Goal: Transaction & Acquisition: Purchase product/service

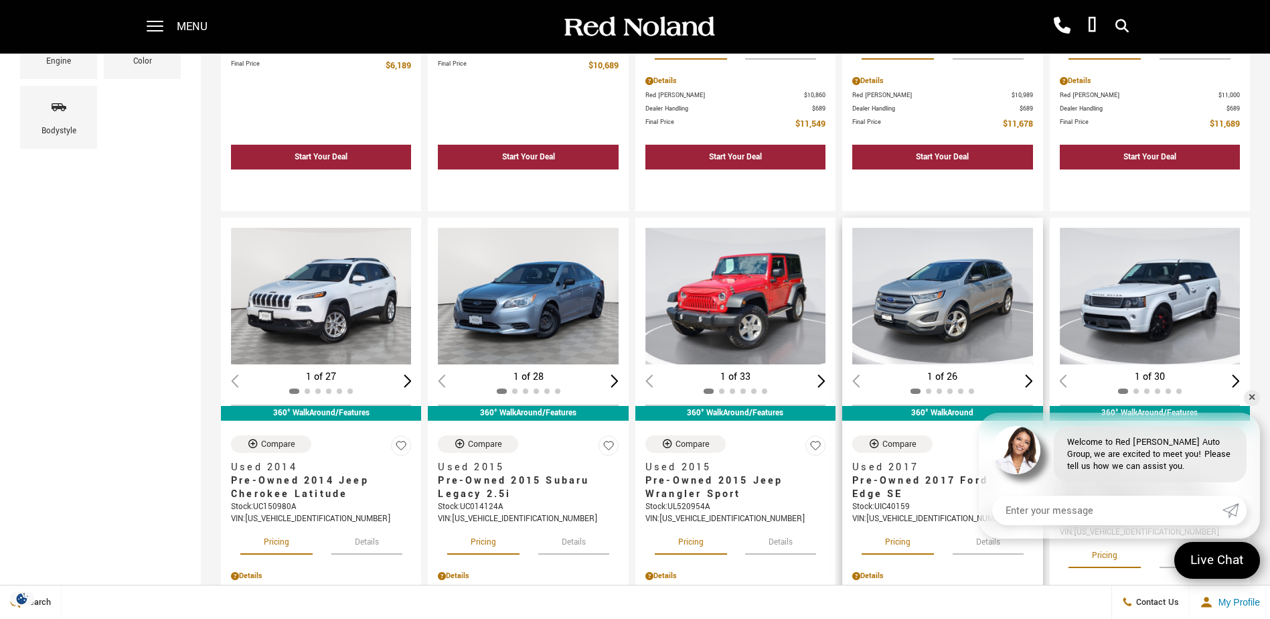
scroll to position [469, 0]
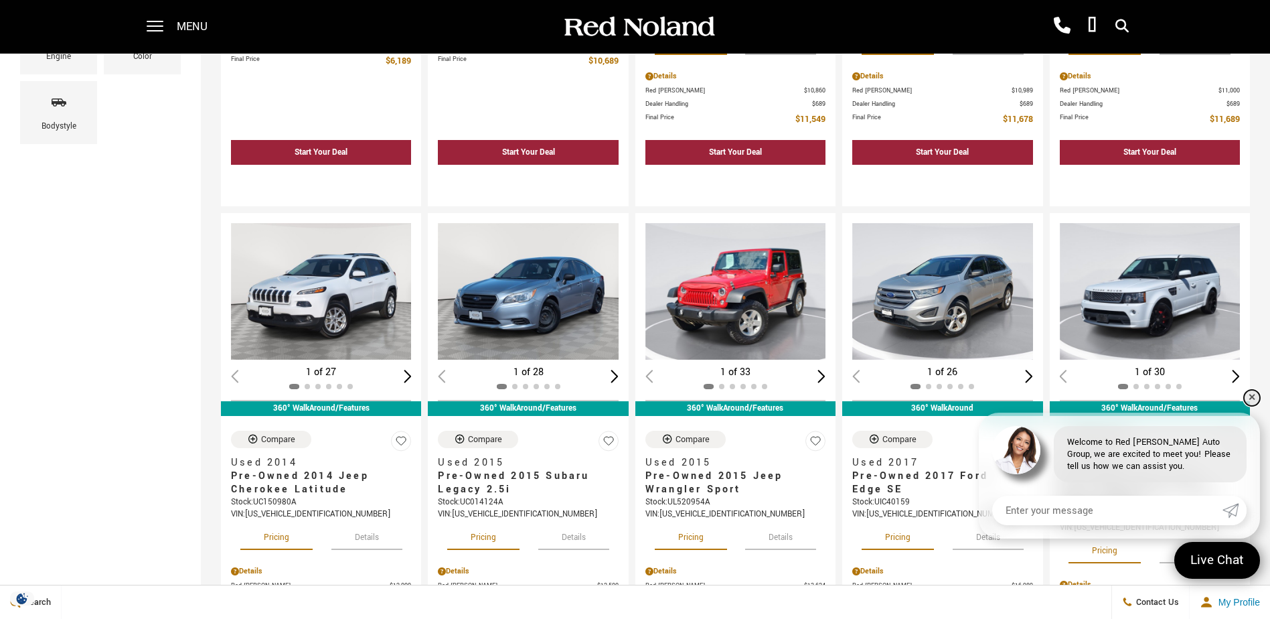
click at [1252, 395] on link "✕" at bounding box center [1252, 398] width 16 height 16
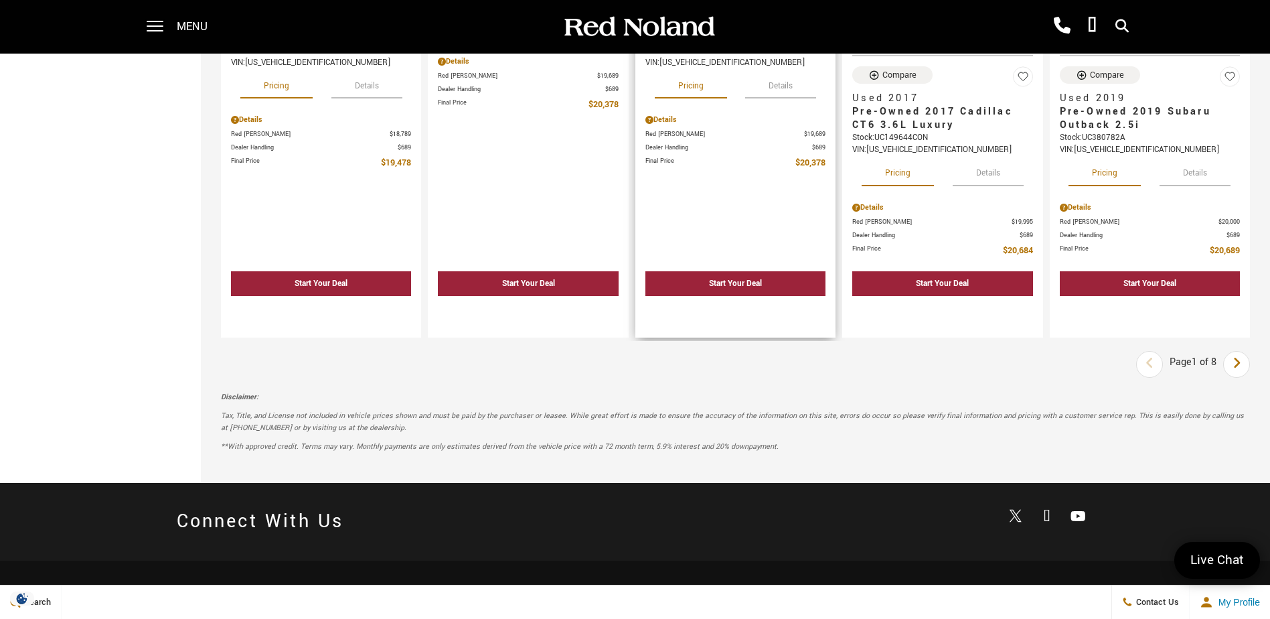
scroll to position [2076, 0]
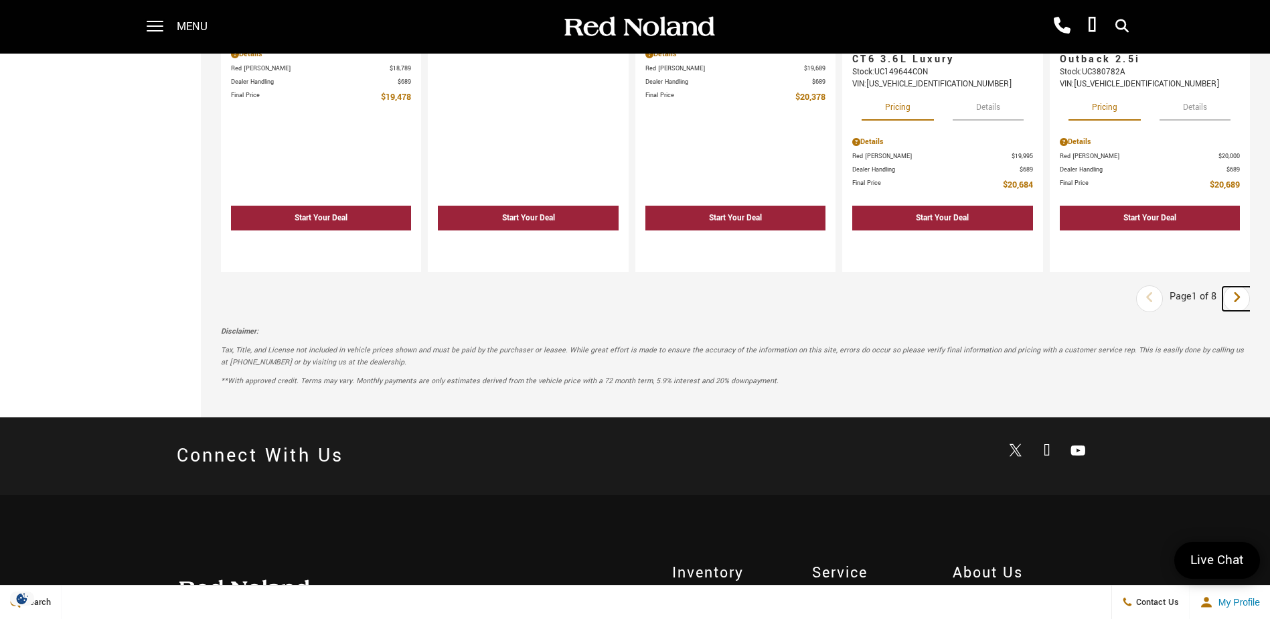
click at [1242, 300] on icon "next page" at bounding box center [1237, 297] width 9 height 21
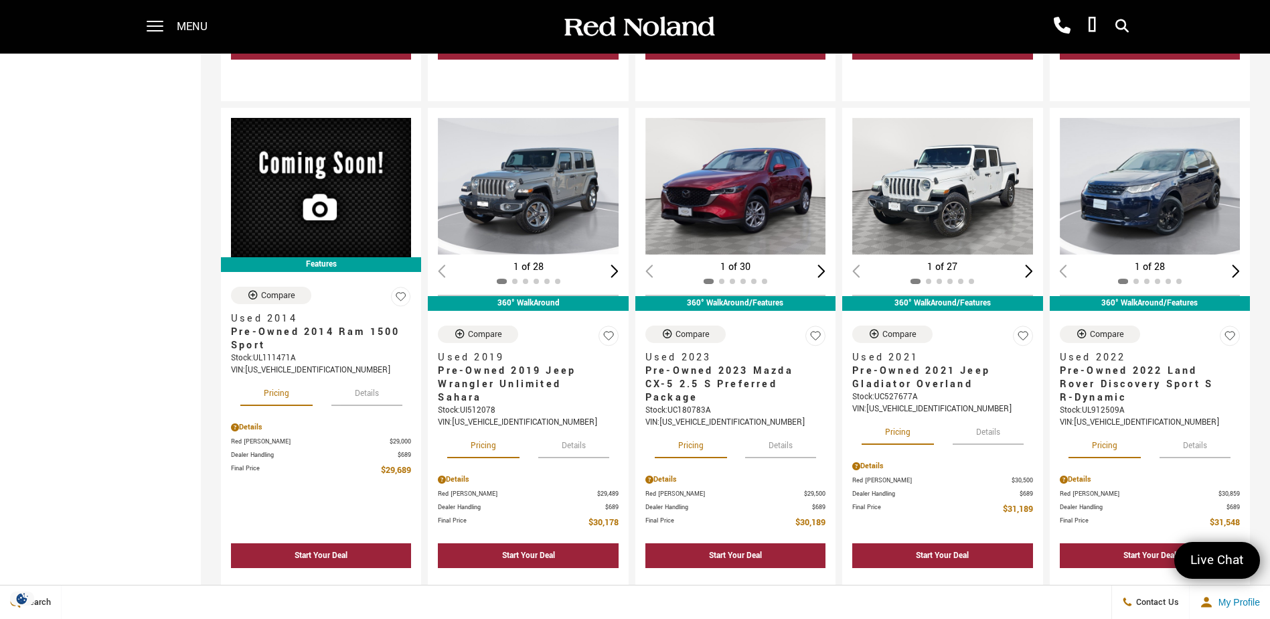
scroll to position [1540, 0]
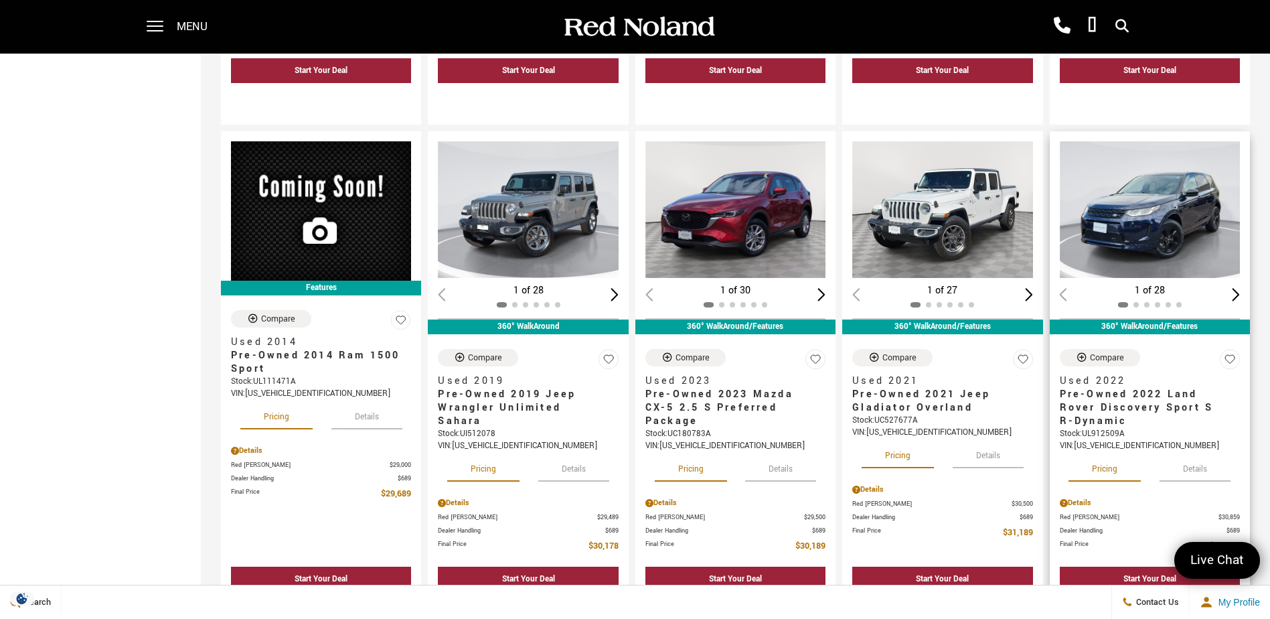
click at [1159, 220] on img "1 / 2" at bounding box center [1151, 209] width 182 height 137
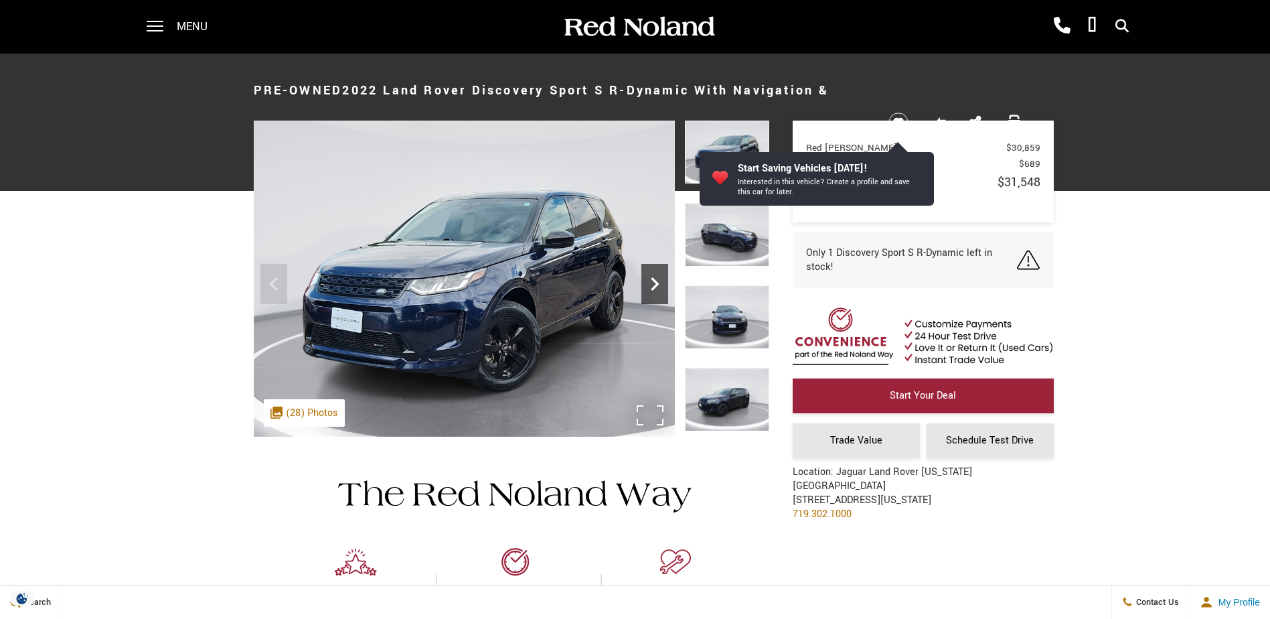
click at [658, 280] on icon "Next" at bounding box center [655, 284] width 27 height 27
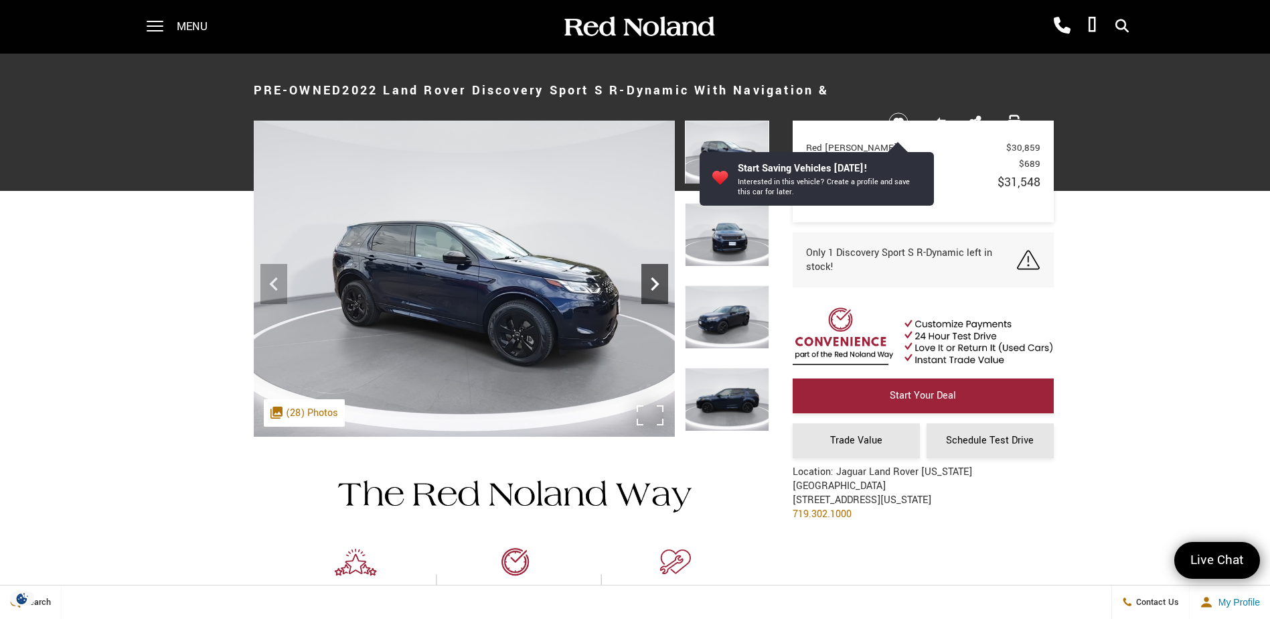
click at [658, 280] on icon "Next" at bounding box center [655, 284] width 27 height 27
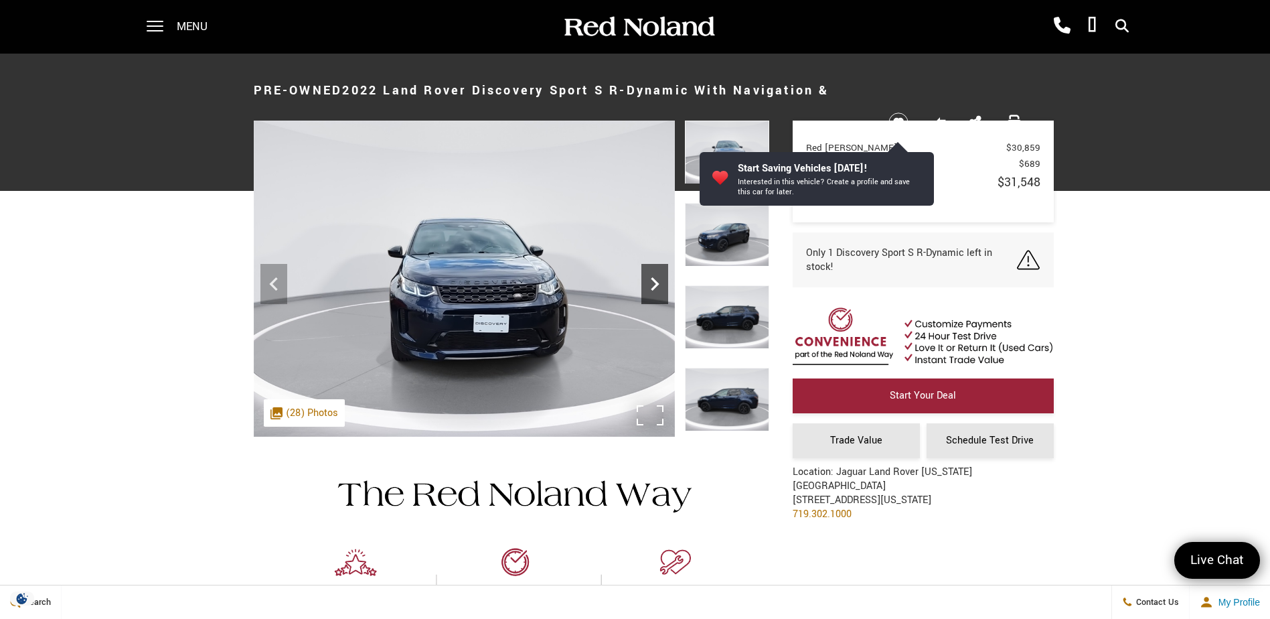
click at [658, 280] on icon "Next" at bounding box center [655, 284] width 27 height 27
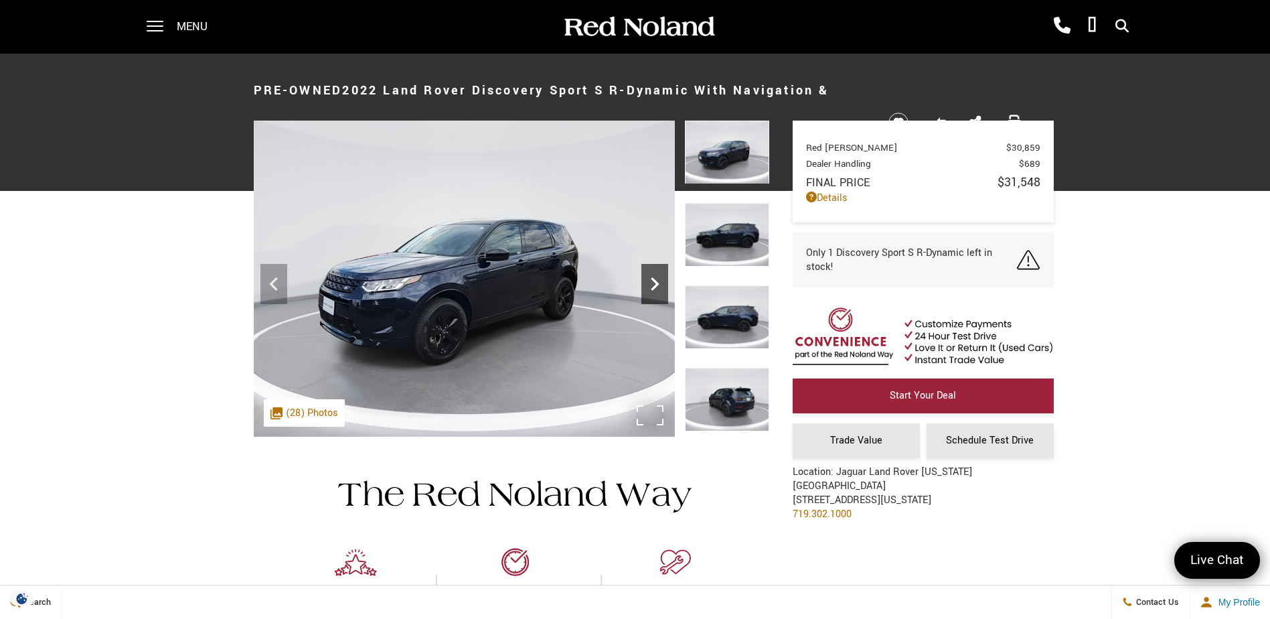
click at [657, 280] on icon "Next" at bounding box center [655, 284] width 27 height 27
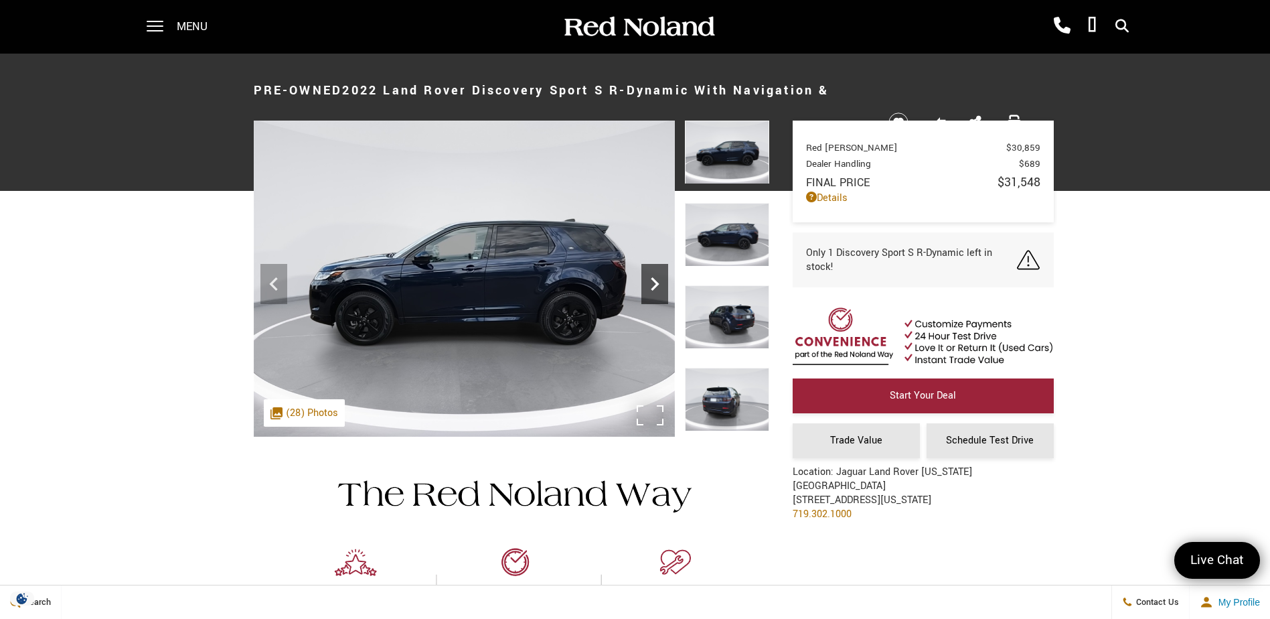
click at [650, 282] on icon "Next" at bounding box center [655, 284] width 27 height 27
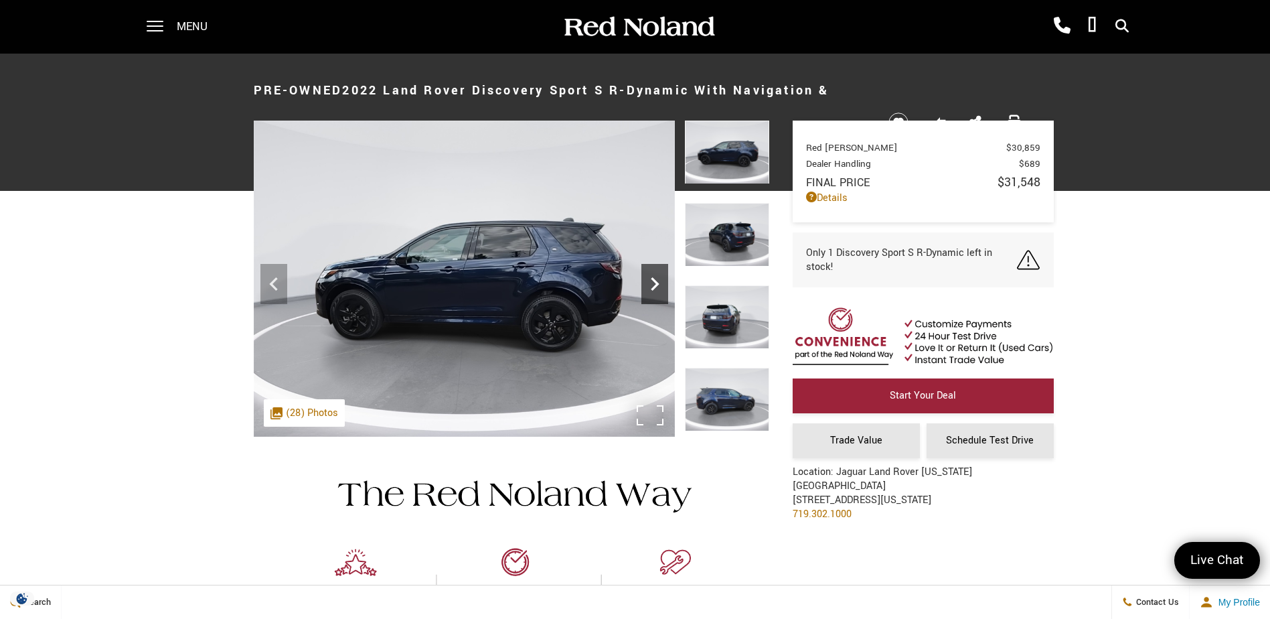
click at [650, 282] on icon "Next" at bounding box center [655, 284] width 27 height 27
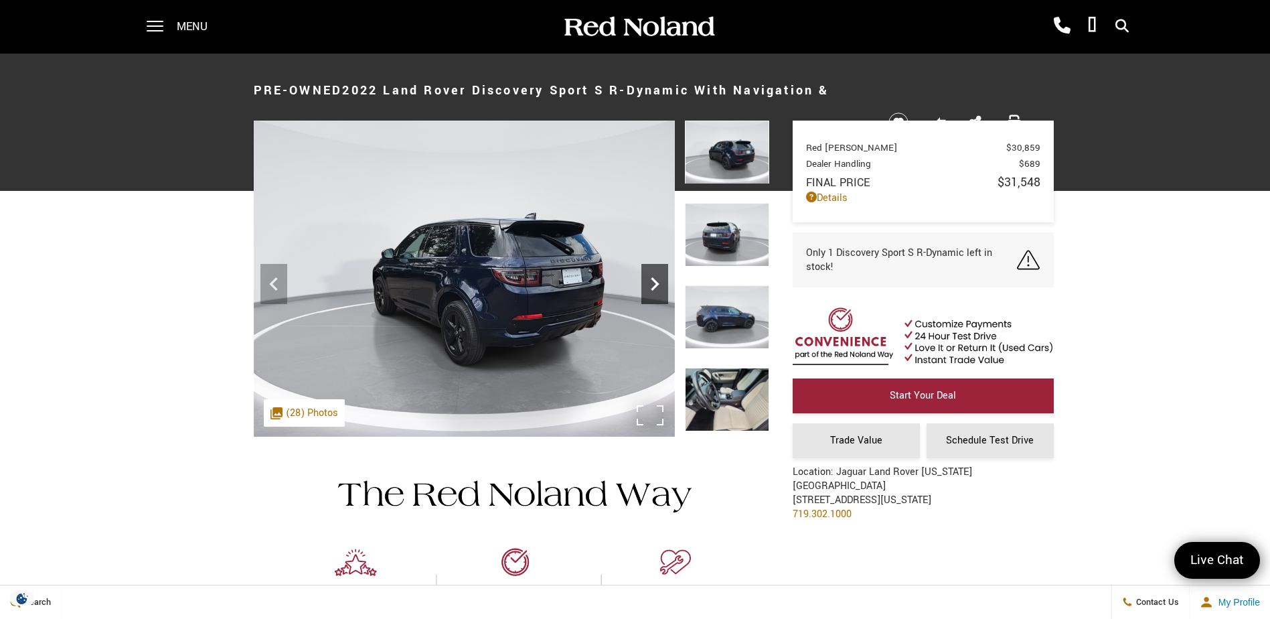
click at [650, 282] on icon "Next" at bounding box center [655, 284] width 27 height 27
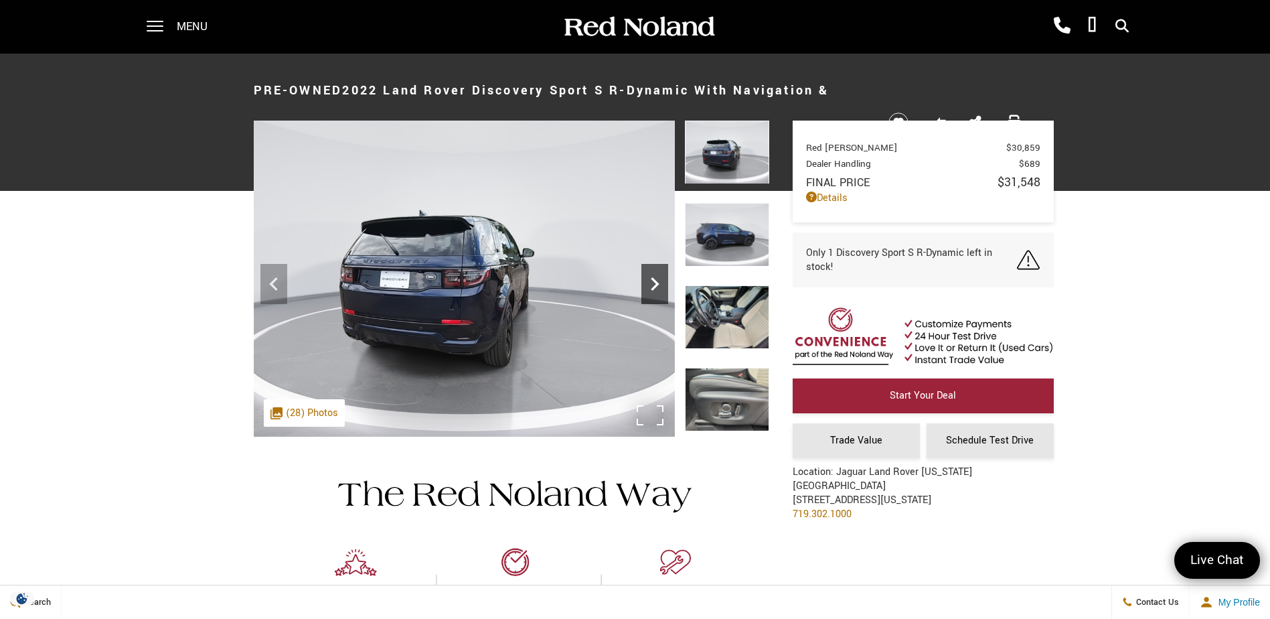
click at [650, 282] on icon "Next" at bounding box center [655, 284] width 27 height 27
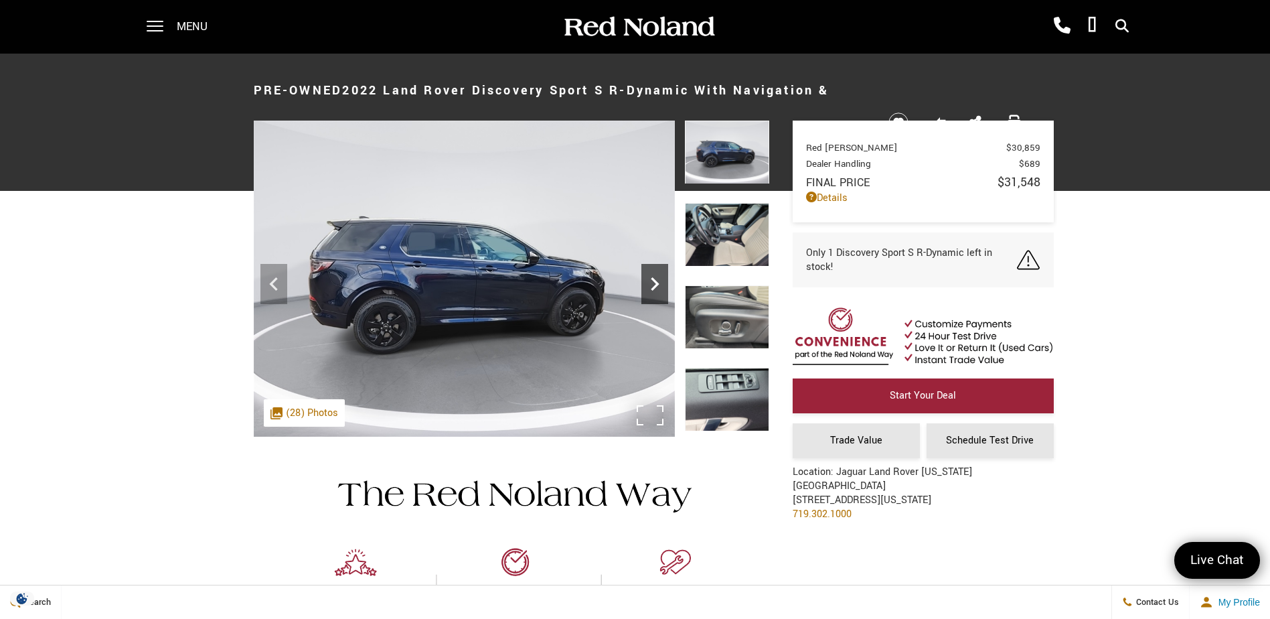
click at [650, 282] on icon "Next" at bounding box center [655, 284] width 27 height 27
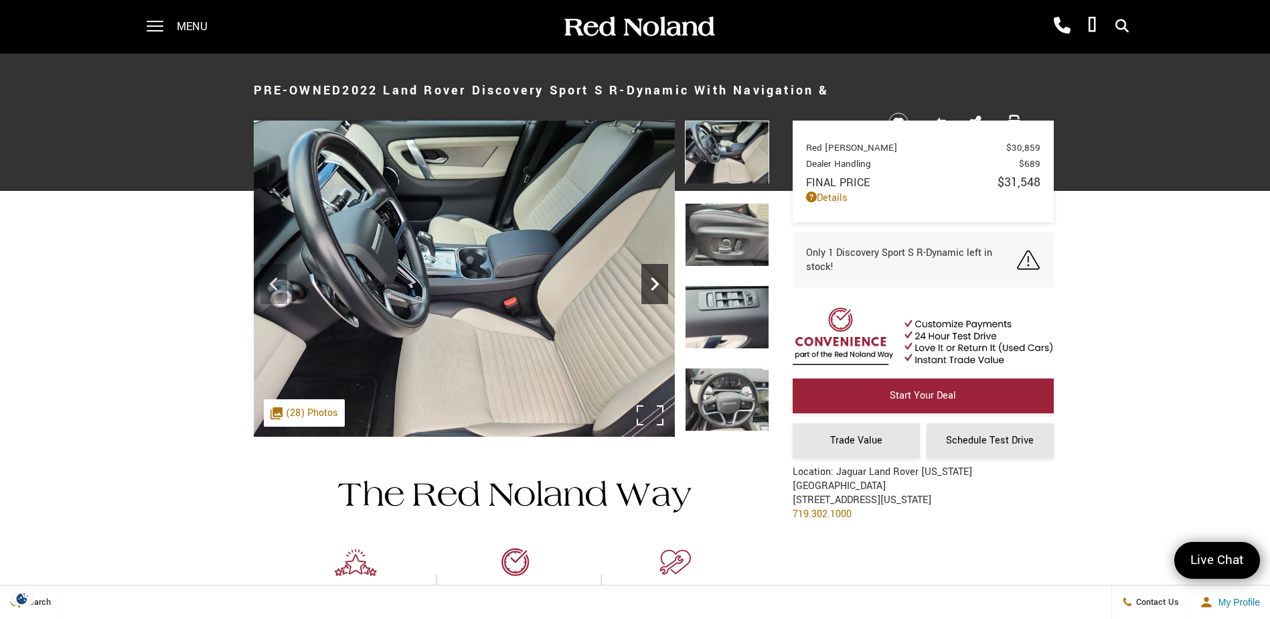
click at [650, 282] on icon "Next" at bounding box center [655, 284] width 27 height 27
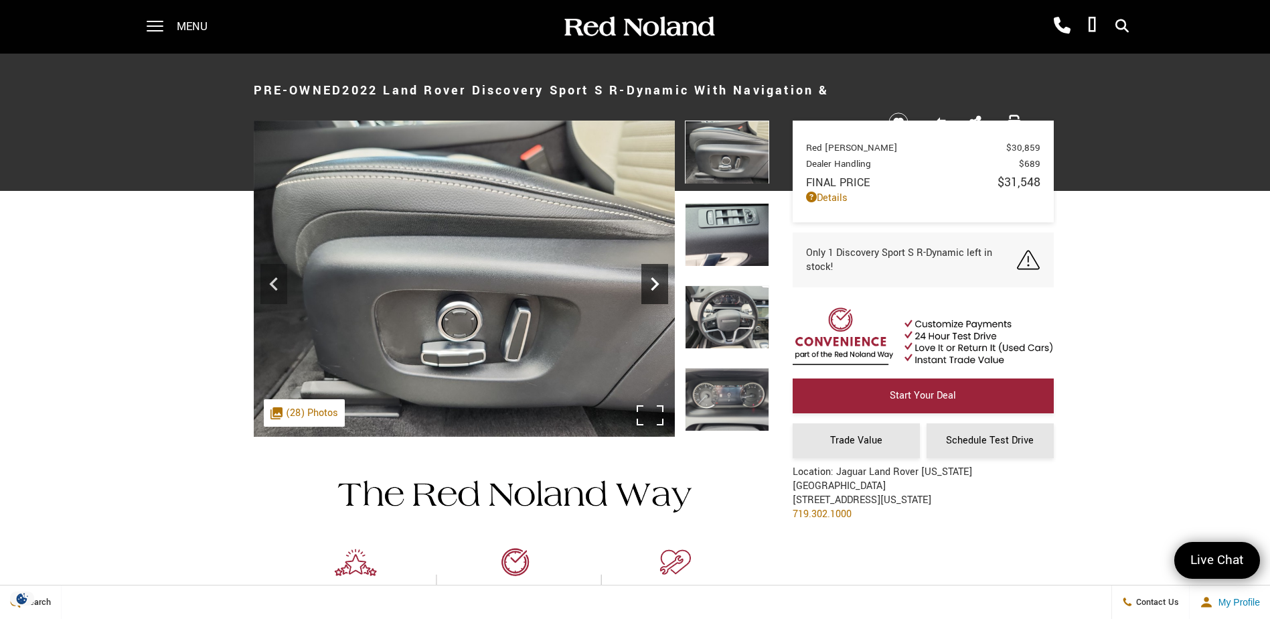
click at [650, 282] on icon "Next" at bounding box center [655, 284] width 27 height 27
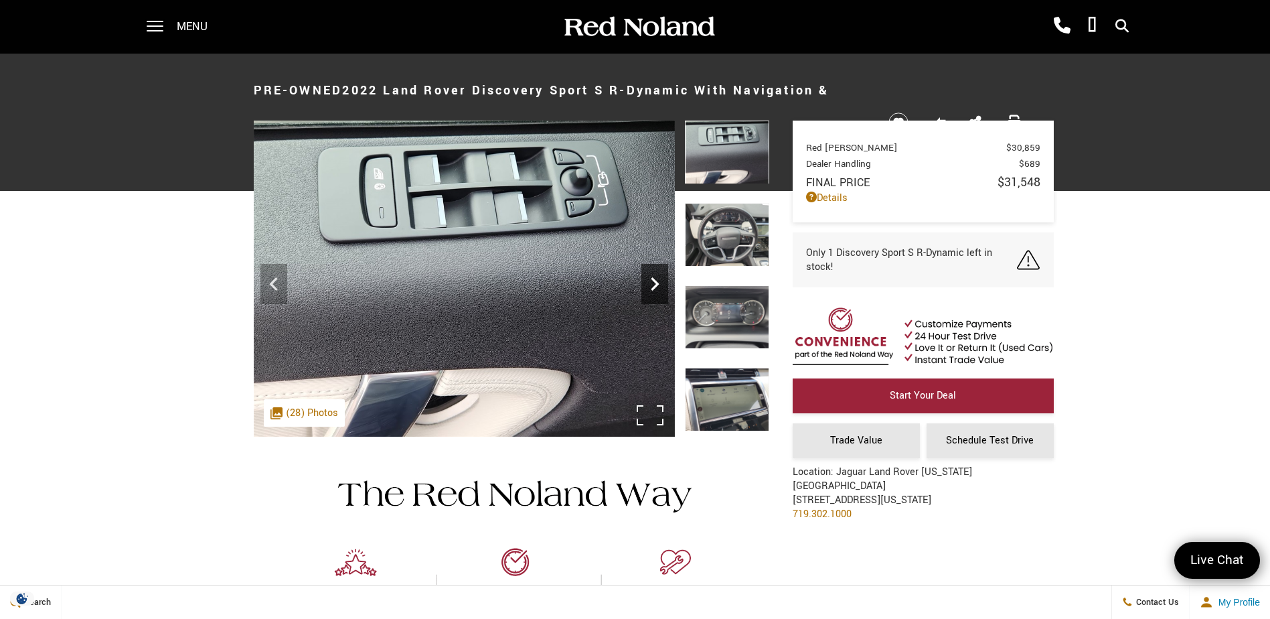
click at [650, 282] on icon "Next" at bounding box center [655, 284] width 27 height 27
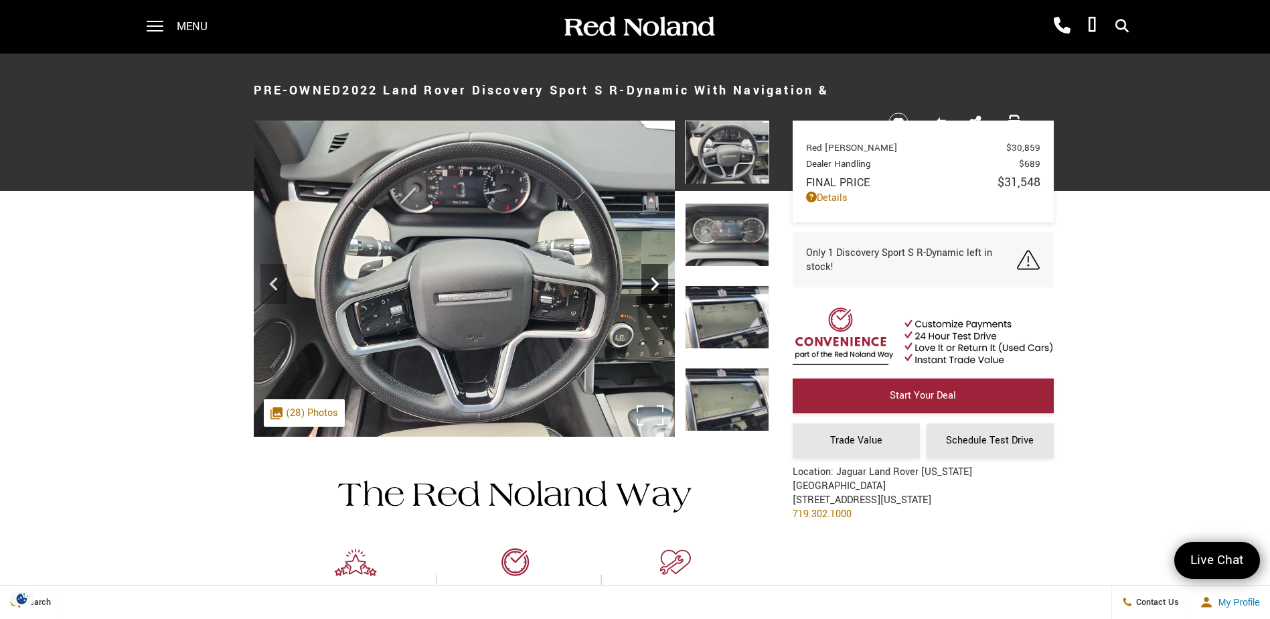
click at [650, 282] on icon "Next" at bounding box center [655, 284] width 27 height 27
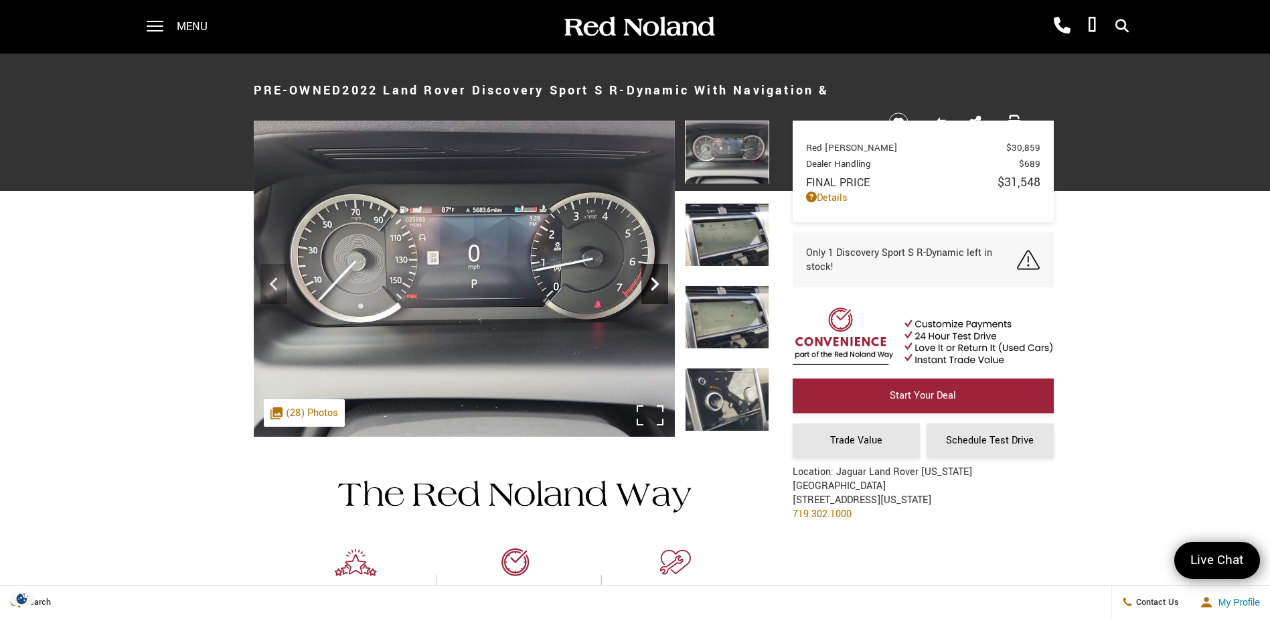
click at [650, 282] on icon "Next" at bounding box center [655, 284] width 27 height 27
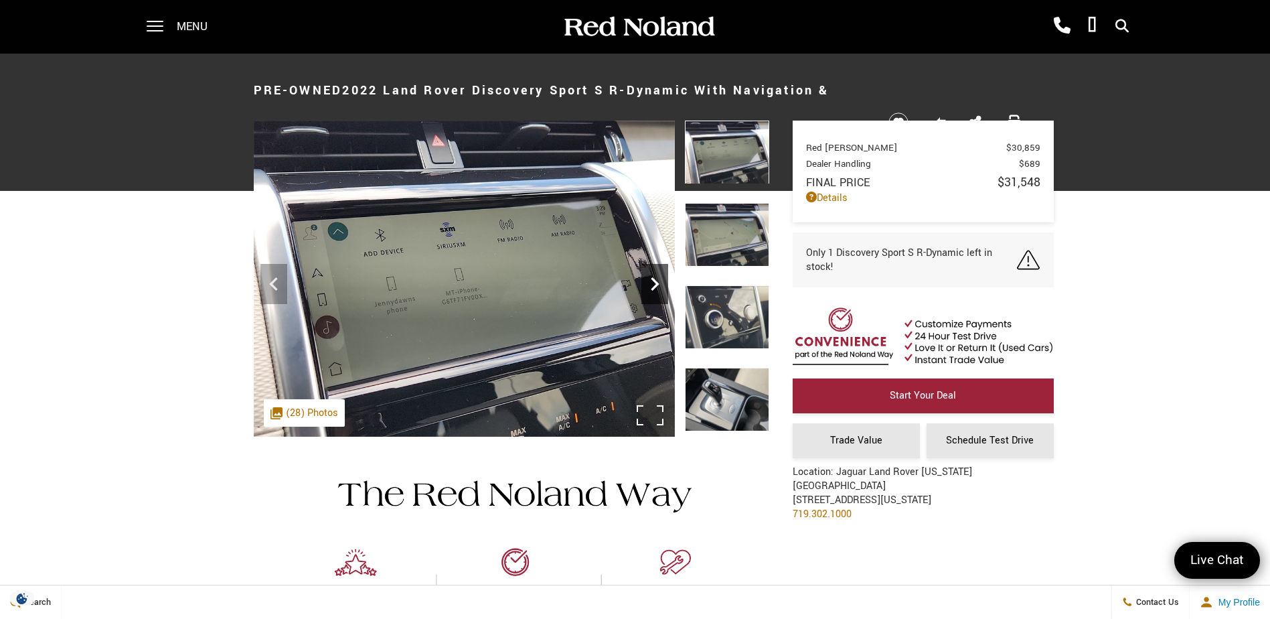
click at [650, 282] on icon "Next" at bounding box center [655, 284] width 27 height 27
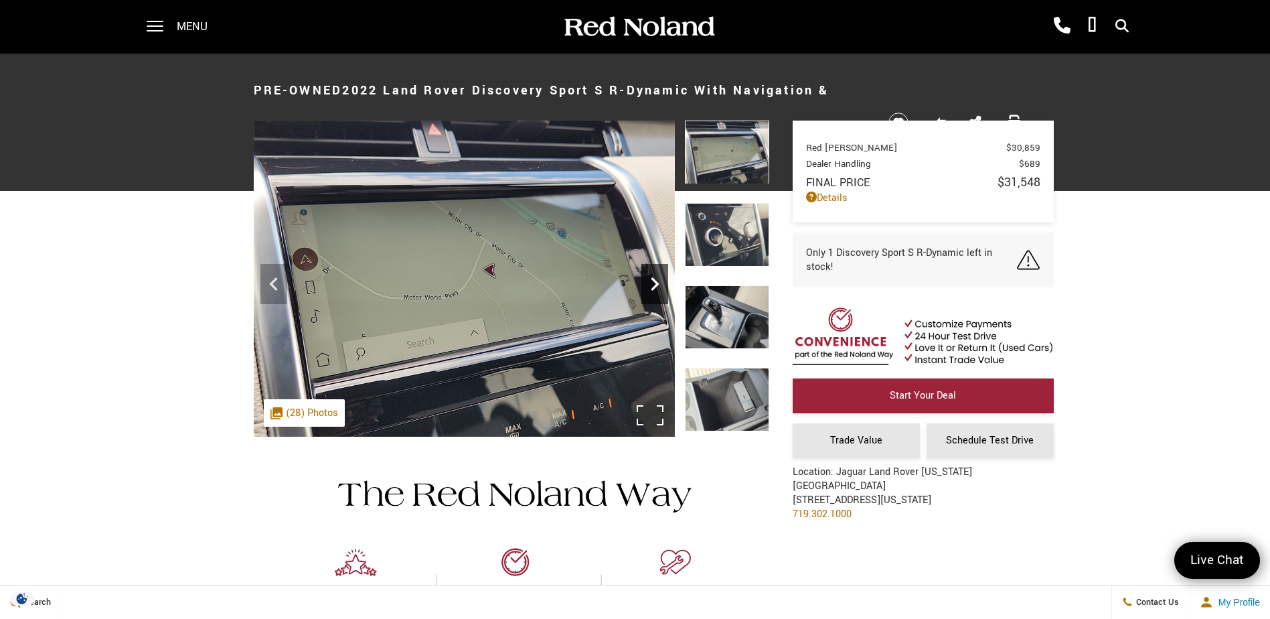
click at [650, 282] on icon "Next" at bounding box center [655, 284] width 27 height 27
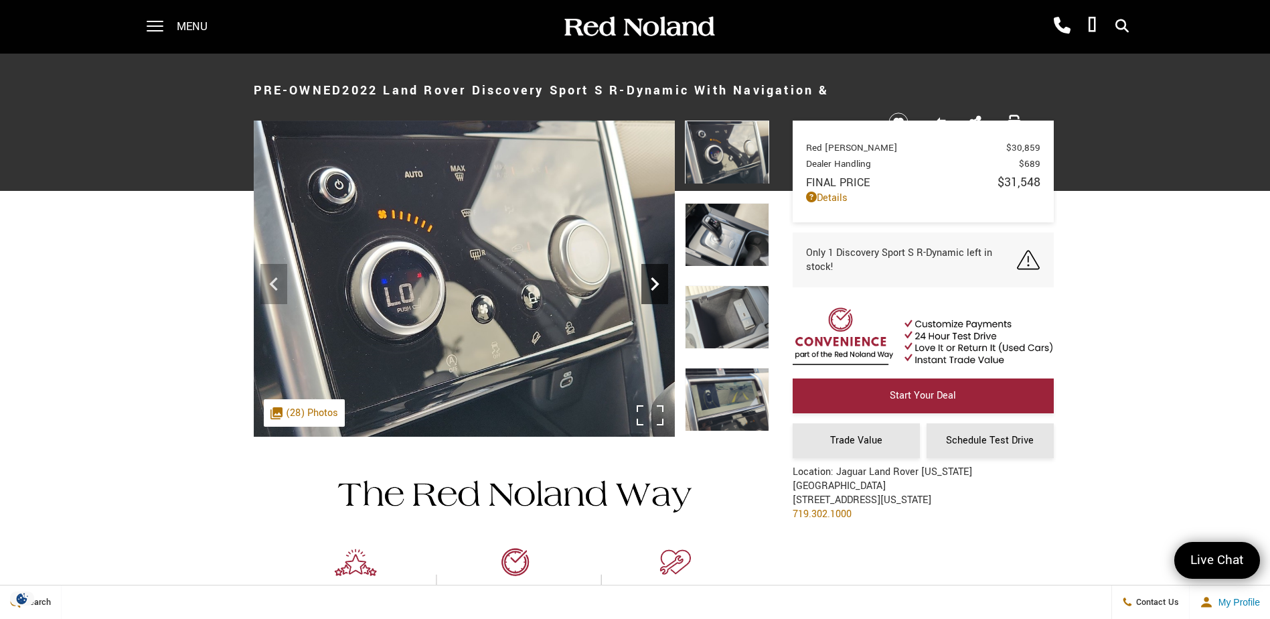
click at [650, 282] on icon "Next" at bounding box center [655, 284] width 27 height 27
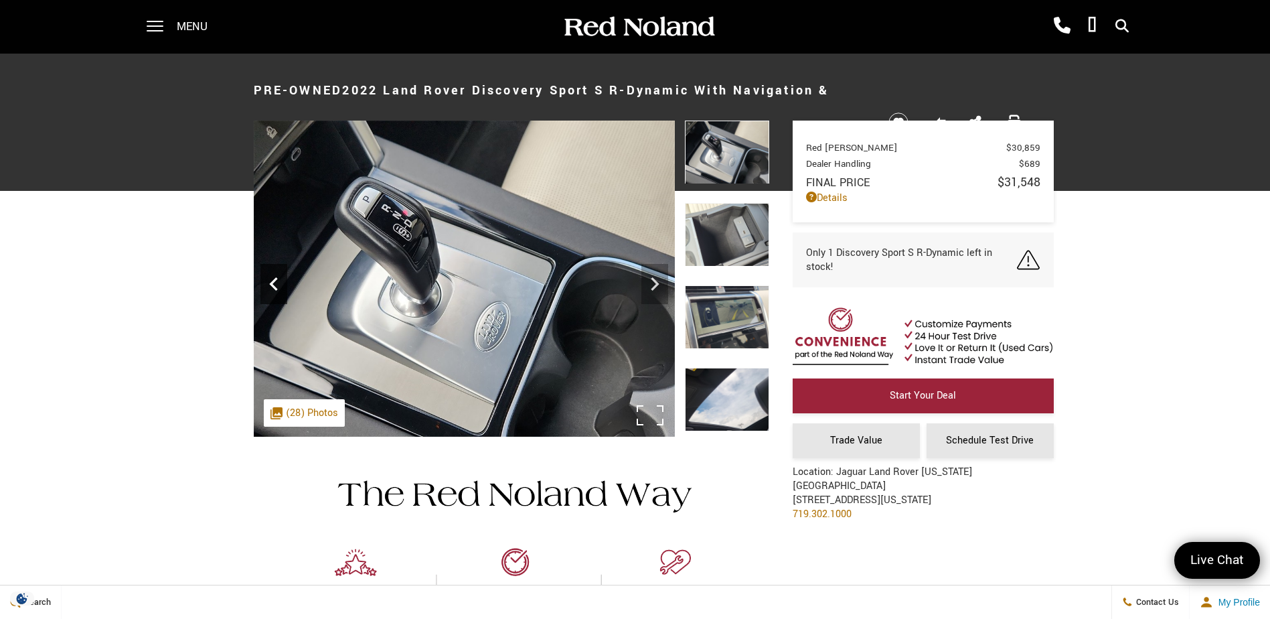
click at [267, 278] on icon "Previous" at bounding box center [273, 284] width 27 height 27
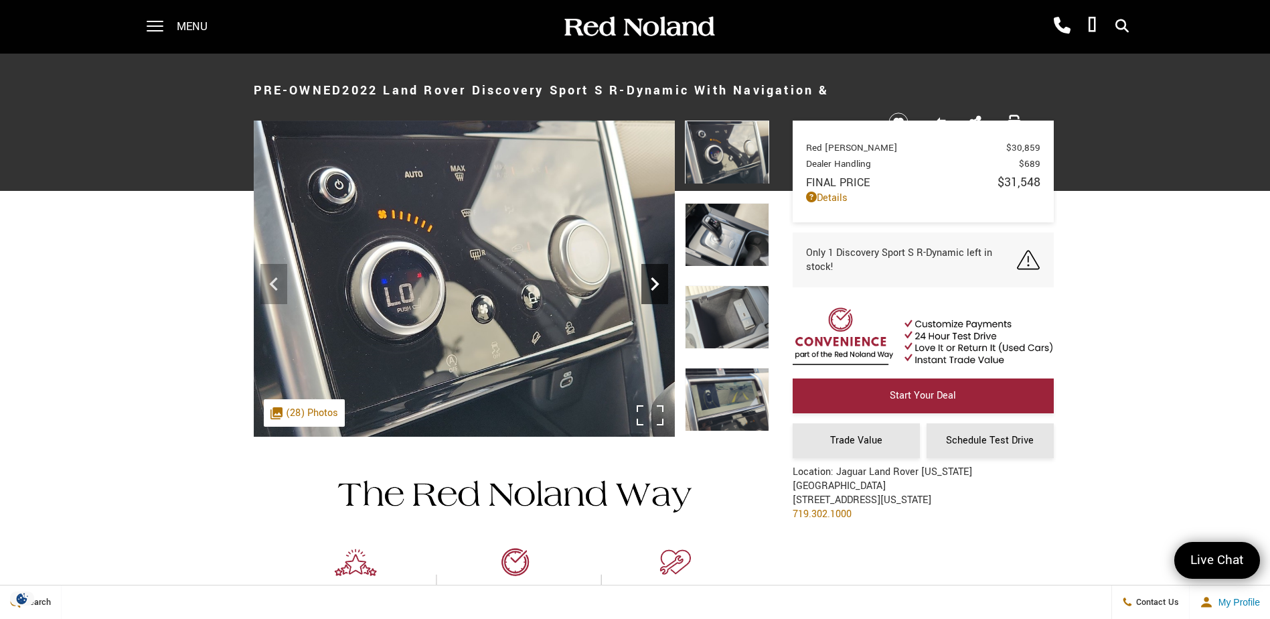
click at [658, 288] on icon "Next" at bounding box center [655, 284] width 27 height 27
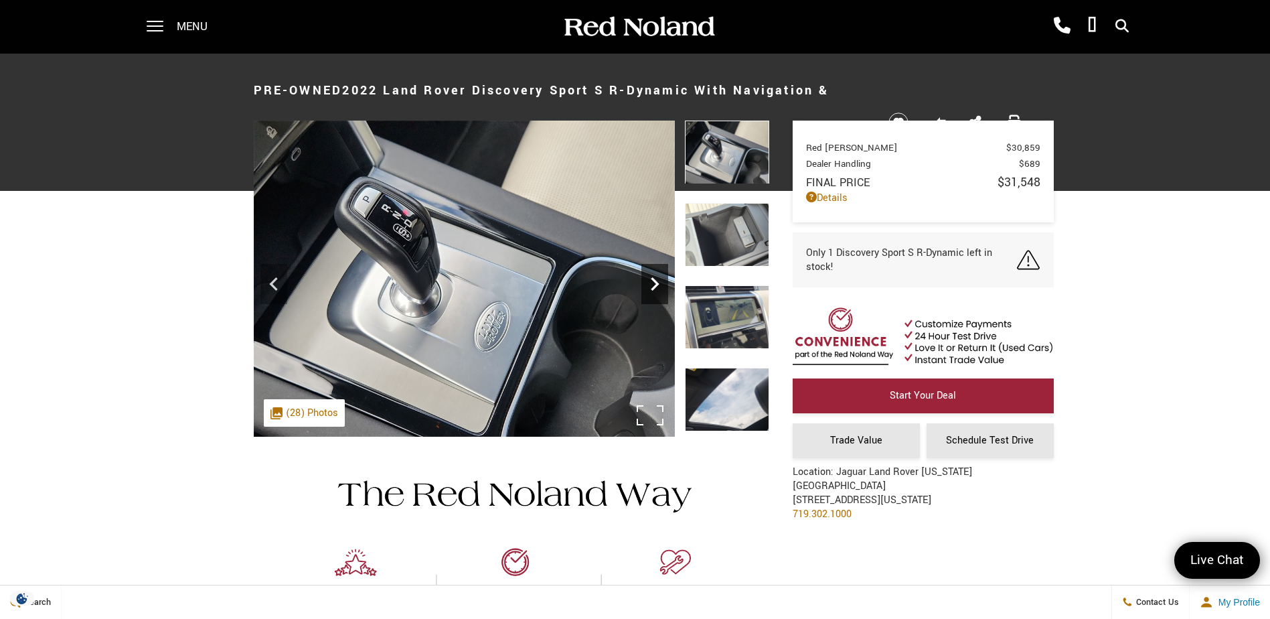
click at [658, 288] on icon "Next" at bounding box center [655, 284] width 27 height 27
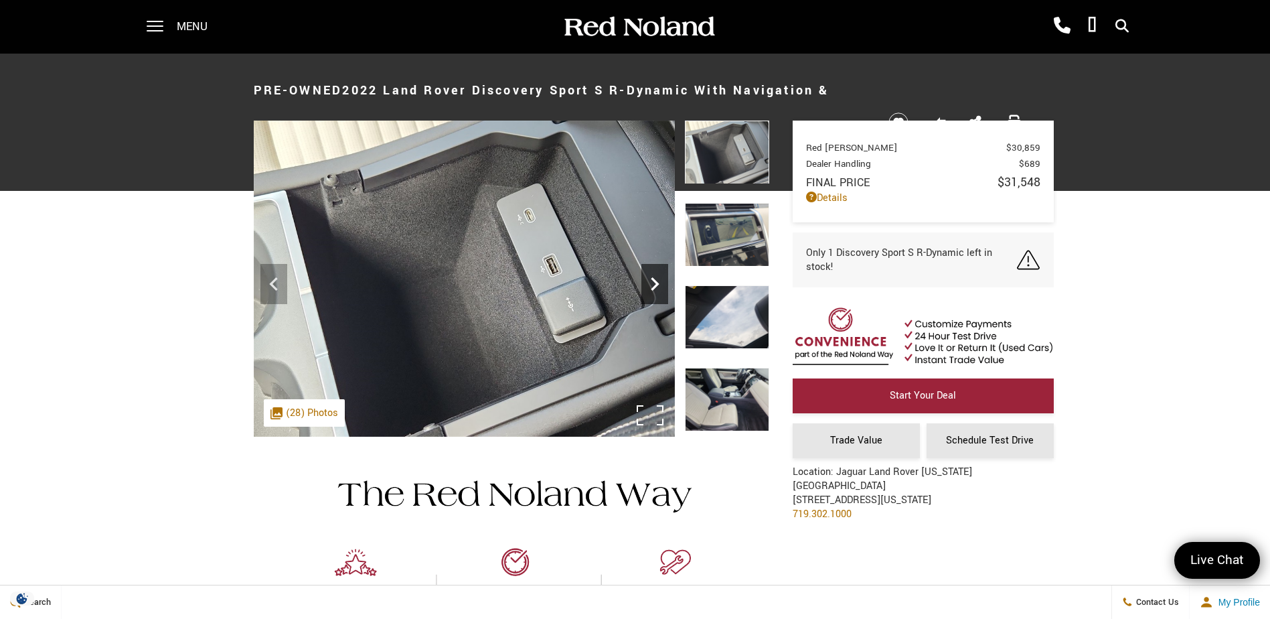
click at [658, 288] on icon "Next" at bounding box center [655, 284] width 27 height 27
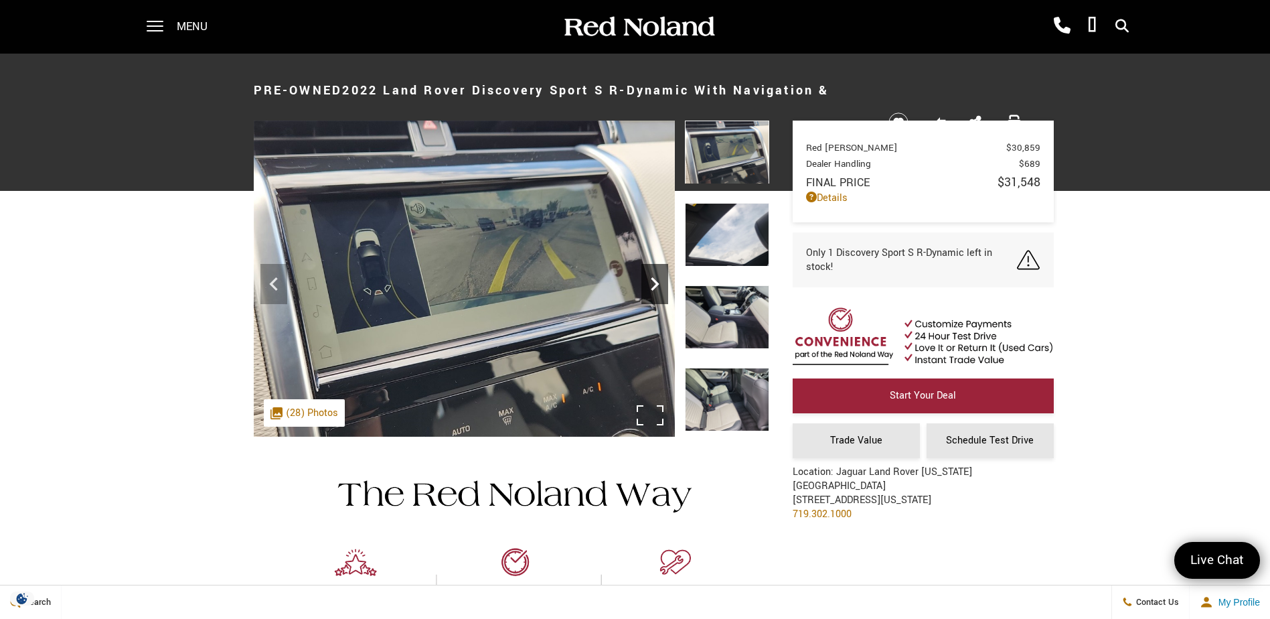
click at [658, 288] on icon "Next" at bounding box center [655, 284] width 27 height 27
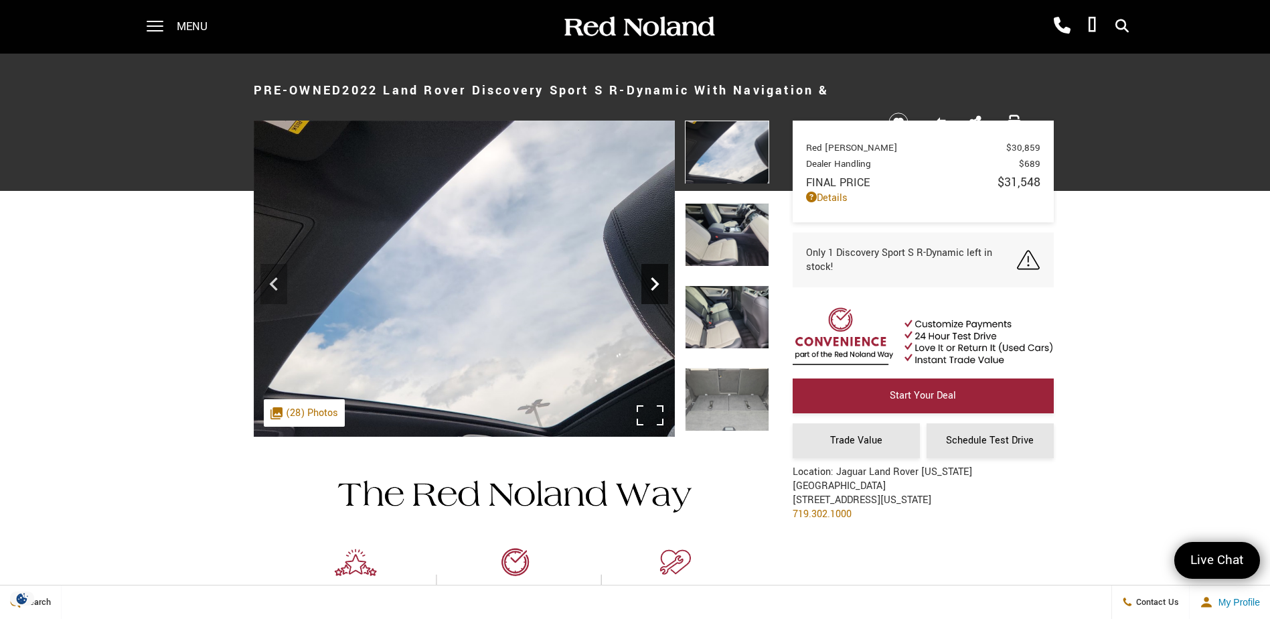
click at [658, 288] on icon "Next" at bounding box center [655, 284] width 27 height 27
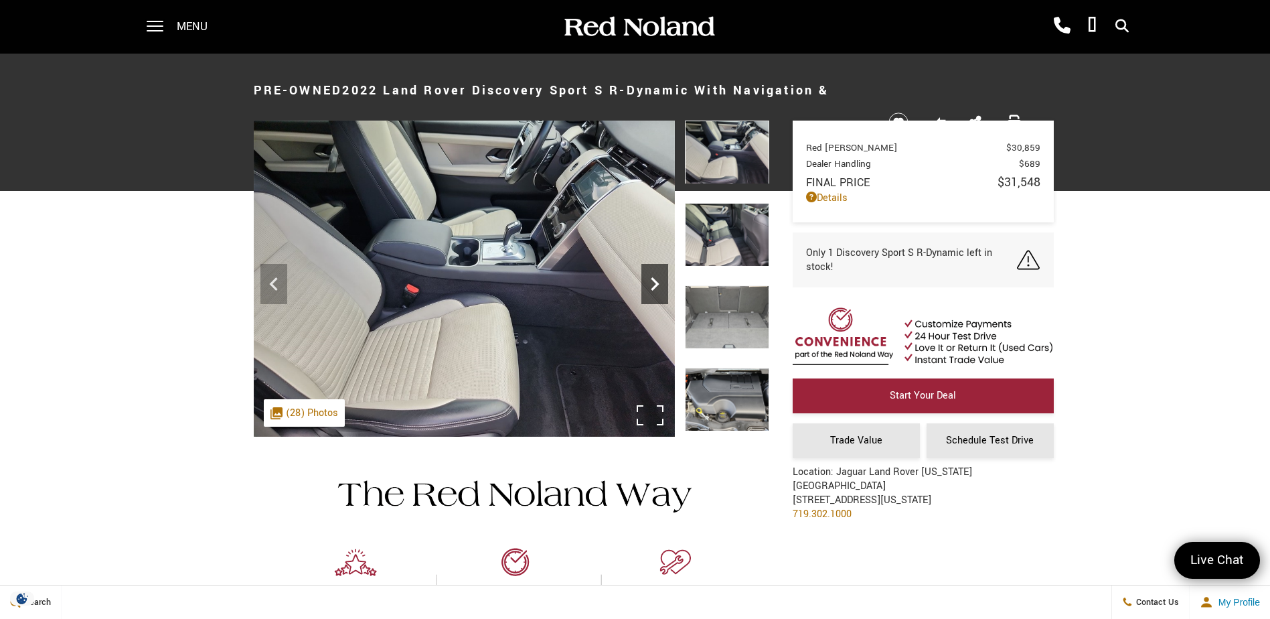
click at [658, 288] on icon "Next" at bounding box center [655, 284] width 27 height 27
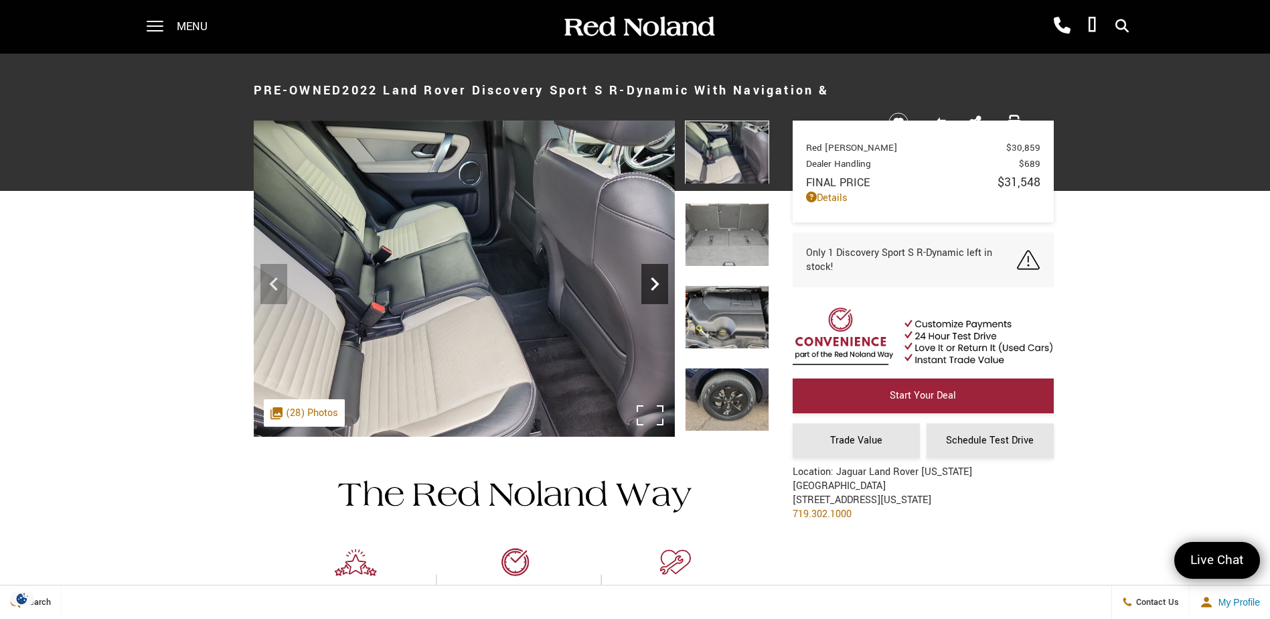
click at [658, 288] on icon "Next" at bounding box center [655, 284] width 27 height 27
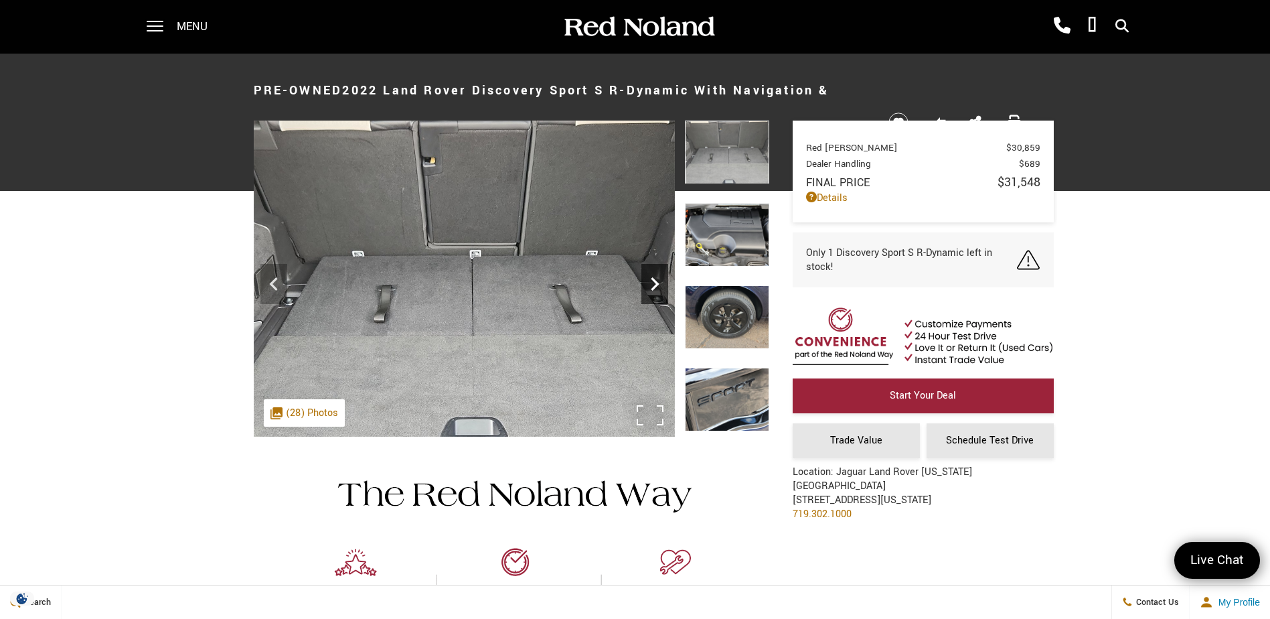
click at [658, 288] on icon "Next" at bounding box center [655, 284] width 27 height 27
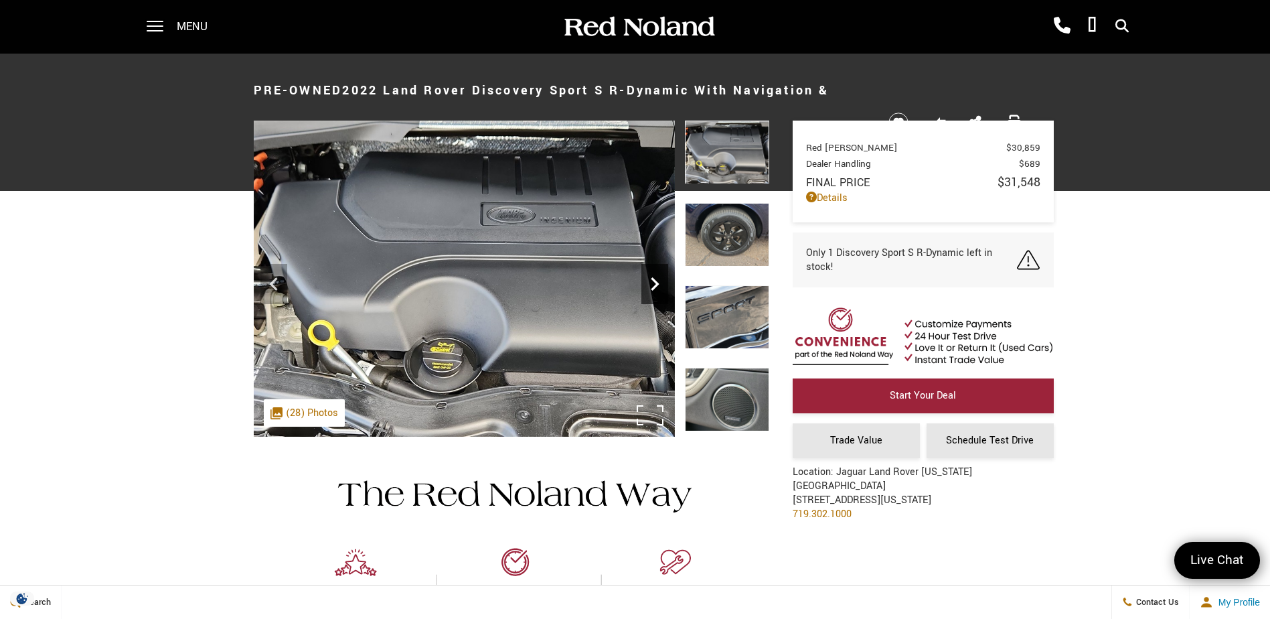
click at [658, 288] on icon "Next" at bounding box center [655, 284] width 27 height 27
